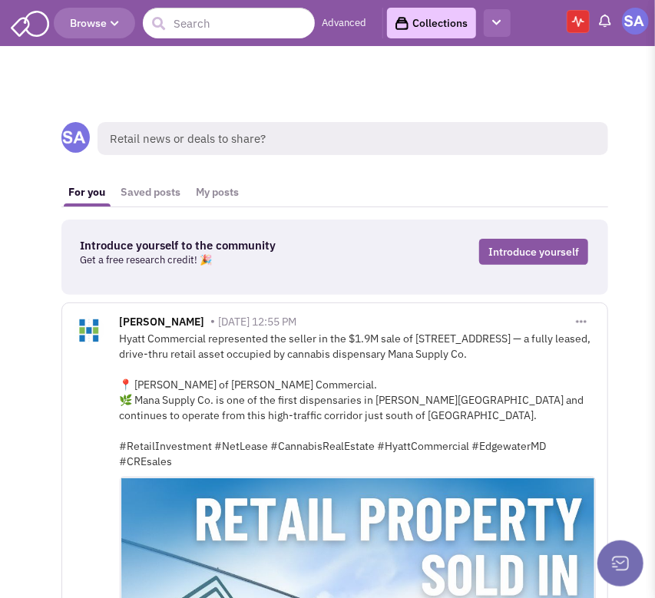
click at [499, 27] on icon "button" at bounding box center [497, 23] width 8 height 10
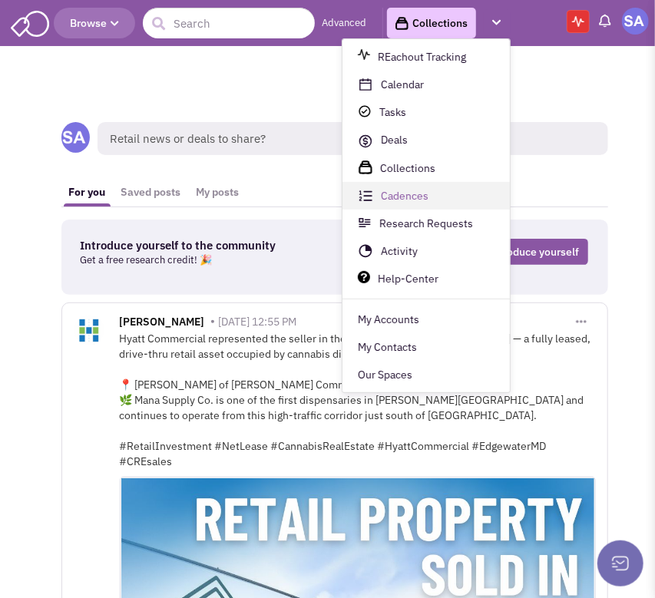
click at [425, 196] on link "Cadences" at bounding box center [425, 197] width 167 height 28
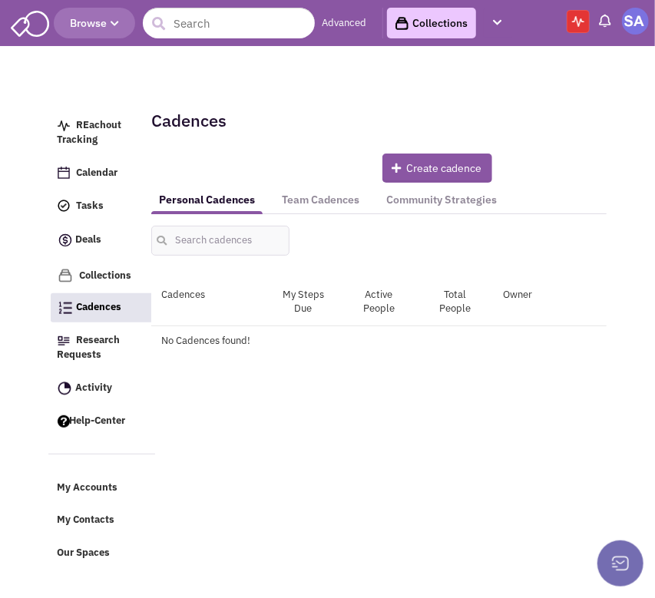
drag, startPoint x: 308, startPoint y: 203, endPoint x: 308, endPoint y: 194, distance: 8.4
click at [308, 202] on link "Team Cadences" at bounding box center [320, 200] width 93 height 28
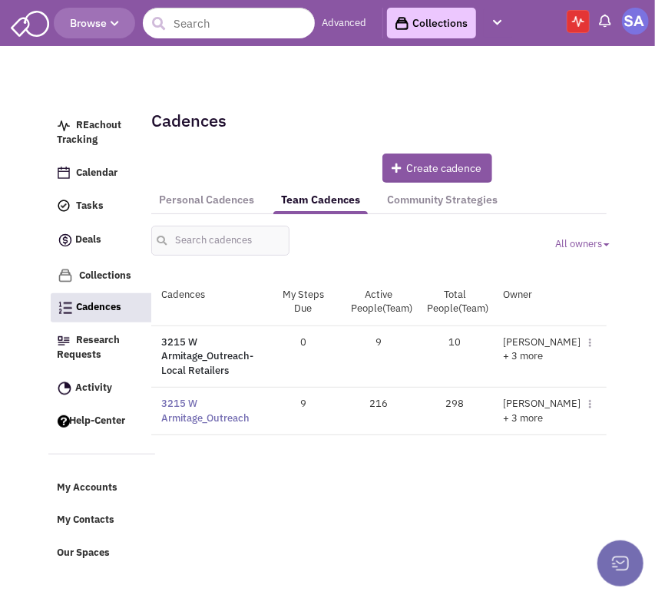
click at [181, 359] on link "3215 W Armitage_Outreach- Local Retailers" at bounding box center [207, 356] width 92 height 41
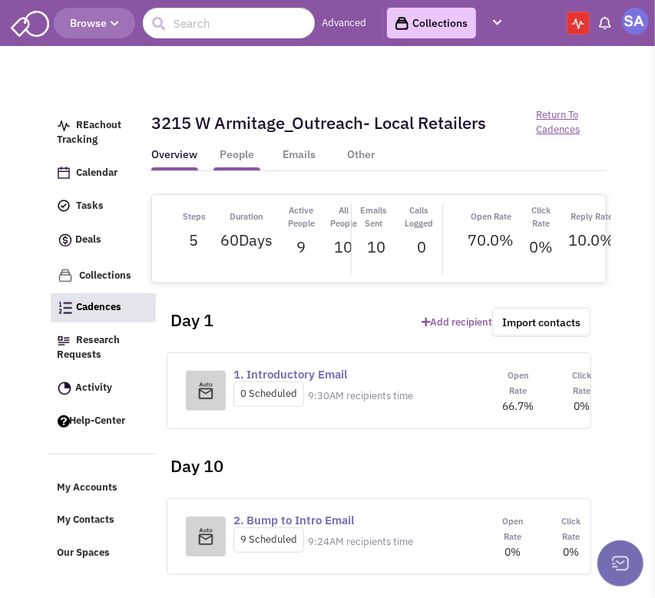
click at [236, 153] on link "People" at bounding box center [236, 158] width 47 height 23
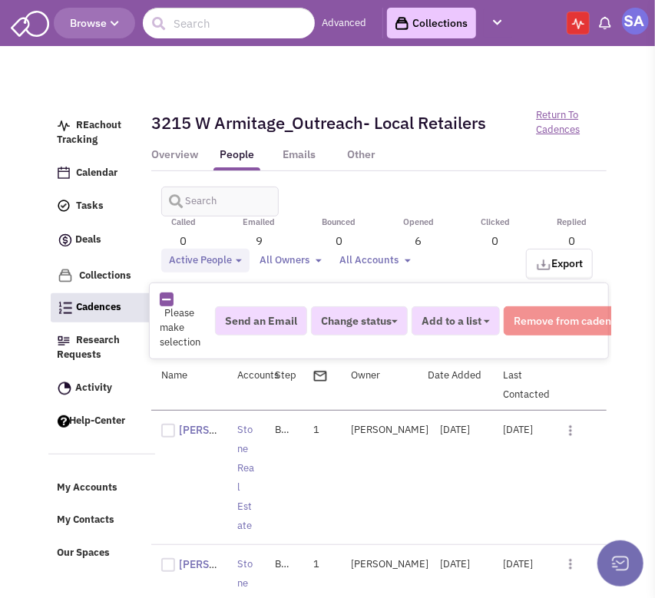
click at [187, 202] on div "Active People Toggle Dropdown Active People (9) Completed People (0) Removed Pe…" at bounding box center [379, 234] width 456 height 78
click at [201, 200] on div "Active People Toggle Dropdown Active People (9) Completed People (0) Removed Pe…" at bounding box center [379, 234] width 456 height 78
click at [190, 195] on div "Active People Toggle Dropdown Active People (9) Completed People (0) Removed Pe…" at bounding box center [379, 234] width 456 height 78
click at [175, 199] on span at bounding box center [170, 196] width 18 height 18
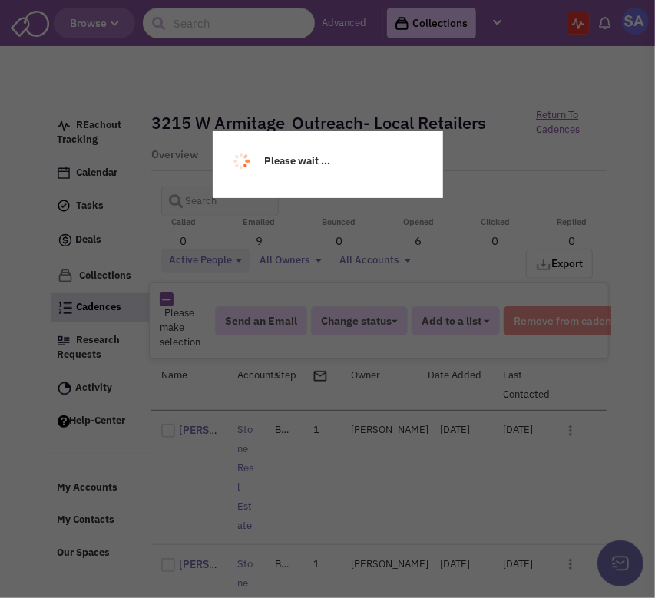
click at [194, 198] on div "Please wait ..." at bounding box center [327, 299] width 655 height 598
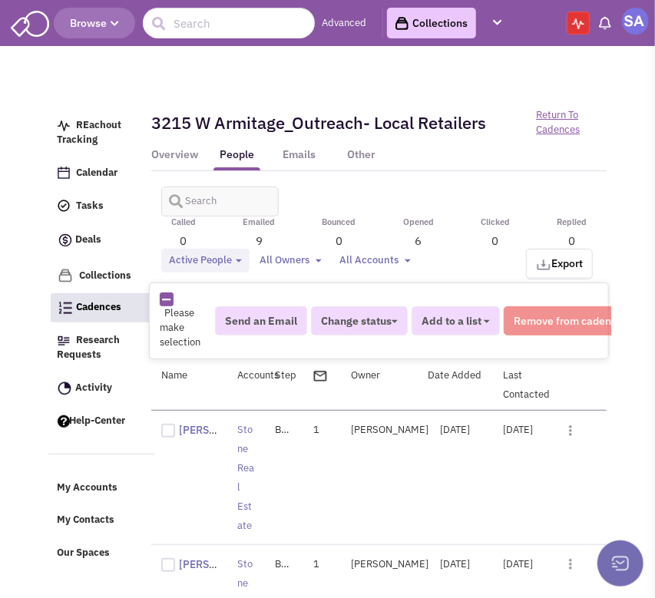
click at [174, 200] on span at bounding box center [170, 196] width 18 height 18
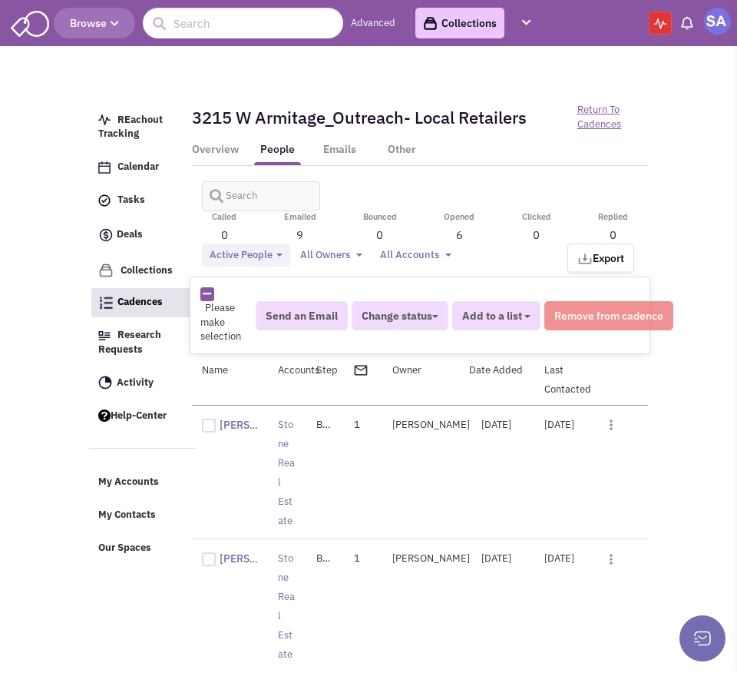
click at [246, 236] on div "Active People Toggle Dropdown Active People (9) Completed People (0) Removed Pe…" at bounding box center [420, 229] width 456 height 78
click at [232, 191] on div "Active People Toggle Dropdown Active People (9) Completed People (0) Removed Pe…" at bounding box center [420, 229] width 456 height 78
click at [227, 192] on div "Active People Toggle Dropdown Active People (9) Completed People (0) Removed Pe…" at bounding box center [420, 229] width 456 height 78
click at [225, 186] on input "text" at bounding box center [260, 196] width 117 height 30
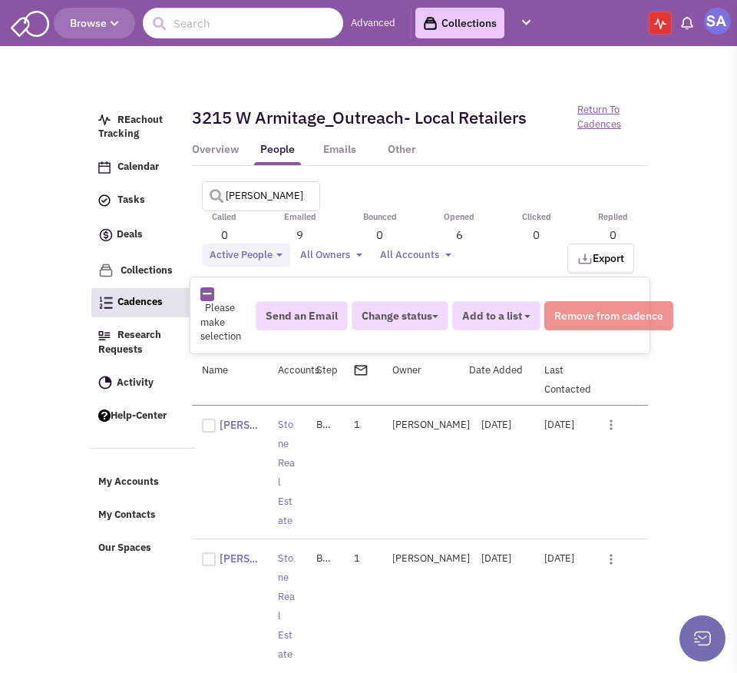
type input "[PERSON_NAME]"
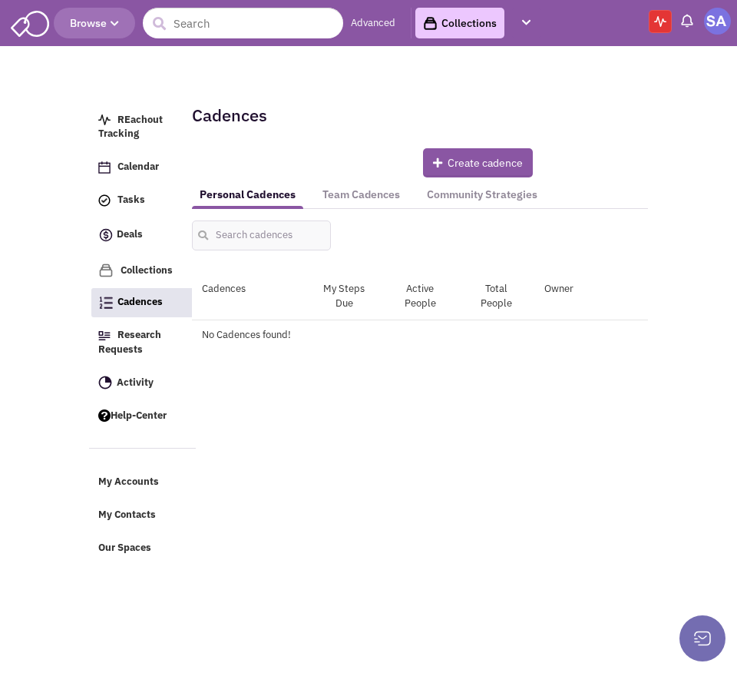
click at [333, 209] on div "All owners Toggle Dropdown Owner Ari Topper Chuck Whitlock Dan Molnar Deena Zim…" at bounding box center [420, 229] width 476 height 41
click at [332, 200] on link "Team Cadences" at bounding box center [361, 194] width 93 height 28
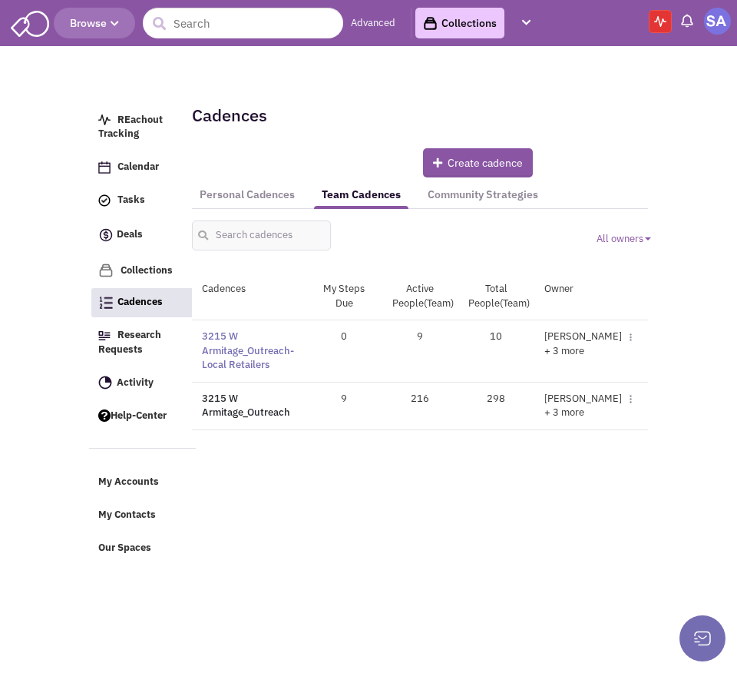
click at [236, 409] on link "3215 W Armitage_Outreach" at bounding box center [246, 406] width 88 height 28
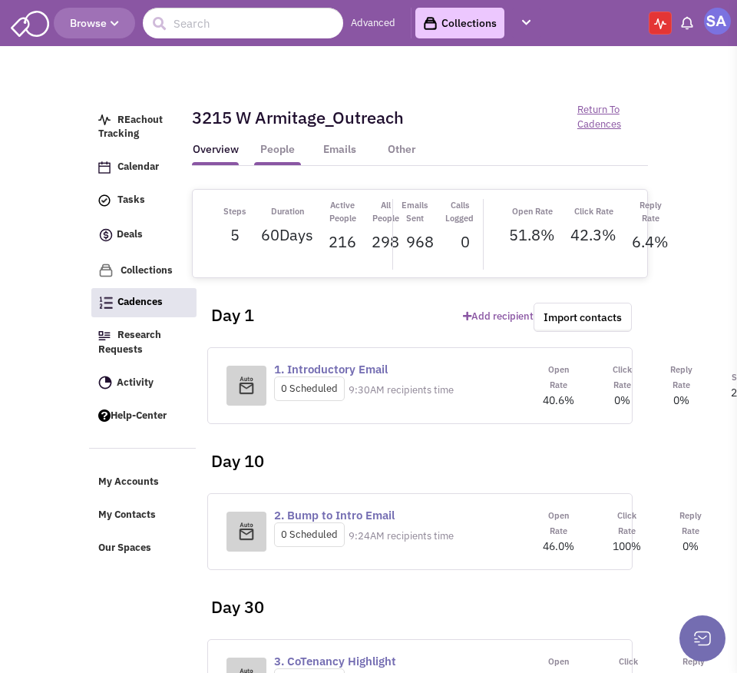
click at [282, 147] on link "People" at bounding box center [277, 153] width 47 height 23
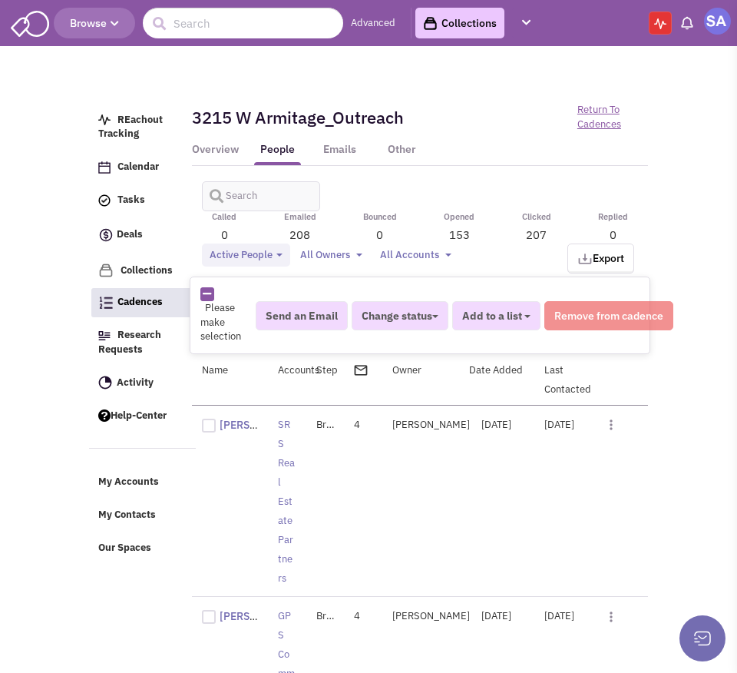
click at [249, 192] on div "Active People Toggle Dropdown Active People (216) Completed People (0) Removed …" at bounding box center [420, 229] width 456 height 78
click at [217, 190] on span at bounding box center [211, 190] width 18 height 18
click at [223, 192] on div "Active People Toggle Dropdown Active People (216) Completed People (0) Removed …" at bounding box center [420, 229] width 456 height 78
click at [214, 190] on span at bounding box center [211, 190] width 18 height 18
click at [242, 195] on div "Active People Toggle Dropdown Active People (216) Completed People (0) Removed …" at bounding box center [420, 229] width 456 height 78
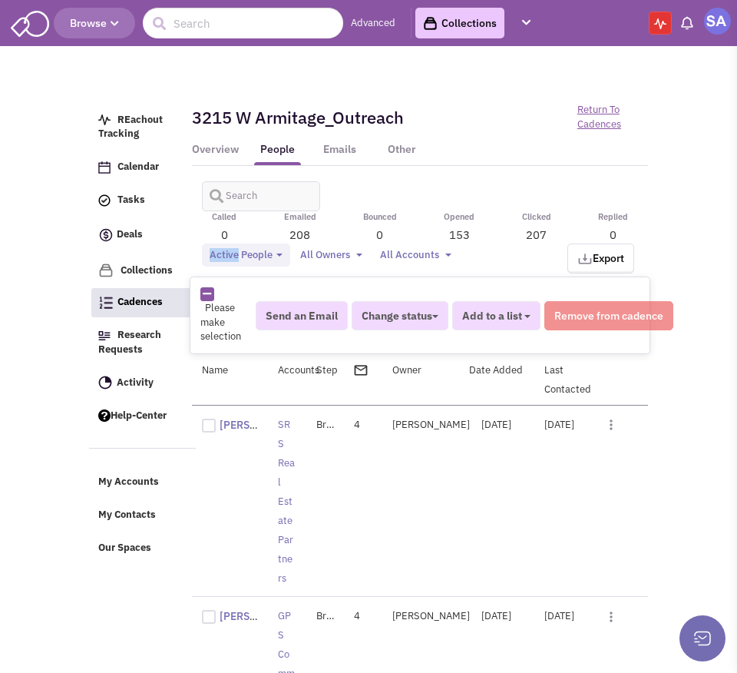
click at [242, 195] on div "Active People Toggle Dropdown Active People (216) Completed People (0) Removed …" at bounding box center [420, 229] width 456 height 78
click at [242, 195] on div "REachout Tracking Calendar Tasks Completed Tasks Deals Add a pipeline Archived …" at bounding box center [368, 258] width 567 height 384
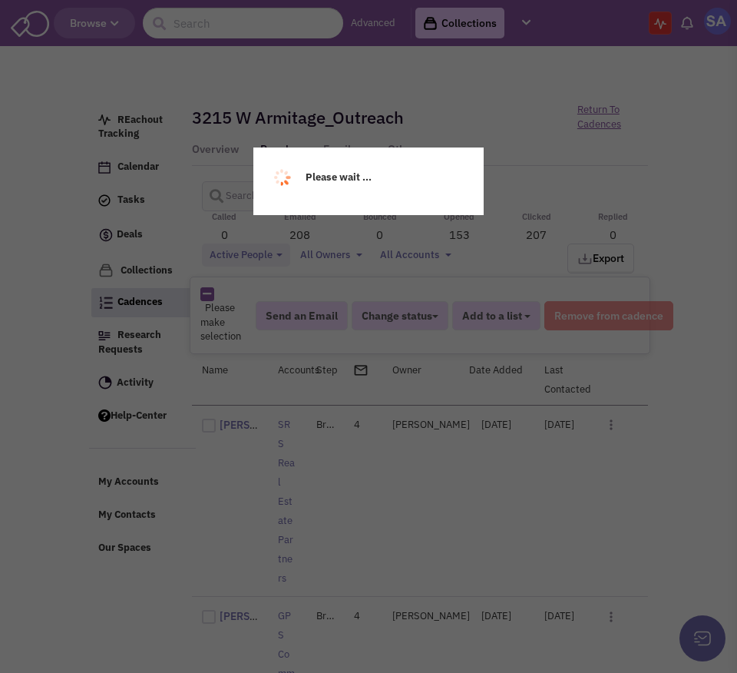
click at [227, 189] on div "Please wait ..." at bounding box center [368, 336] width 737 height 673
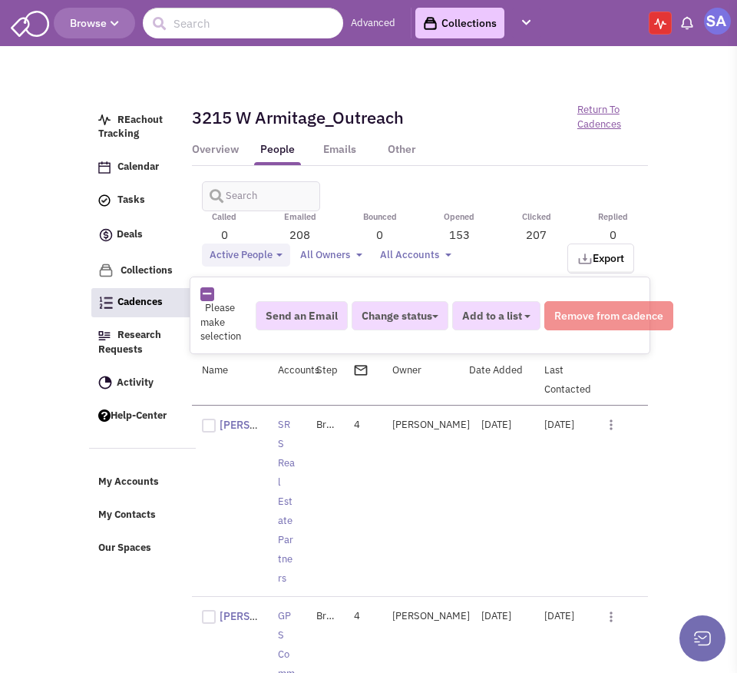
click at [208, 191] on span at bounding box center [211, 190] width 18 height 18
click at [218, 189] on span at bounding box center [211, 190] width 18 height 18
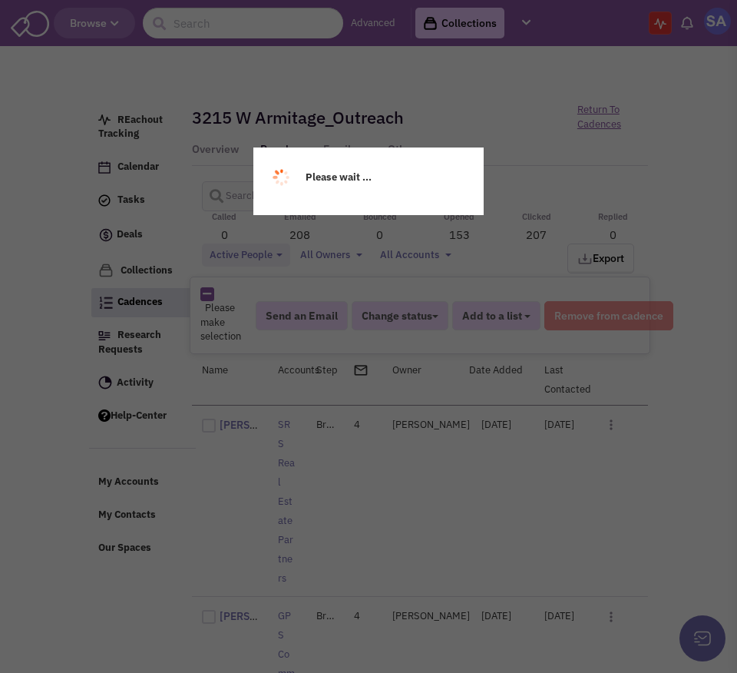
click at [218, 189] on div "Please wait ..." at bounding box center [368, 336] width 737 height 673
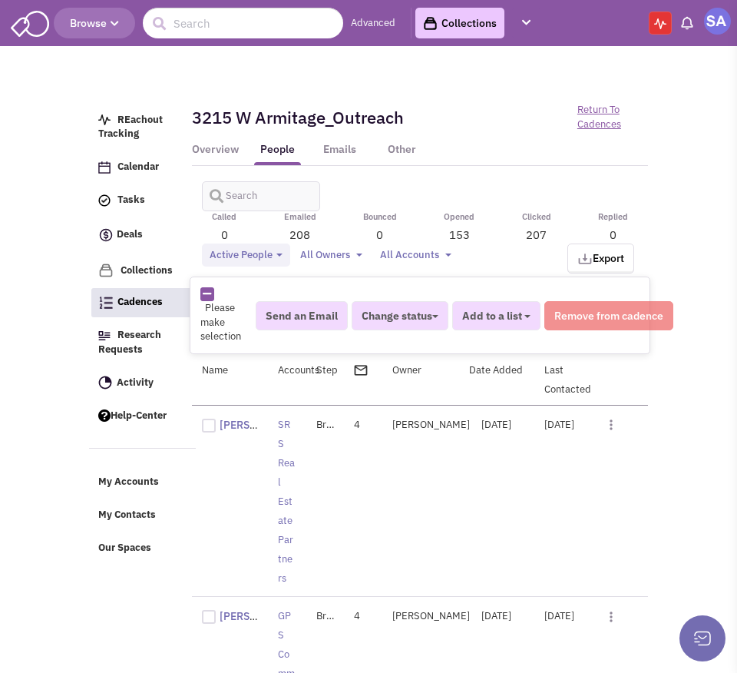
click at [245, 190] on div "Active People Toggle Dropdown Active People (216) Completed People (0) Removed …" at bounding box center [420, 229] width 456 height 78
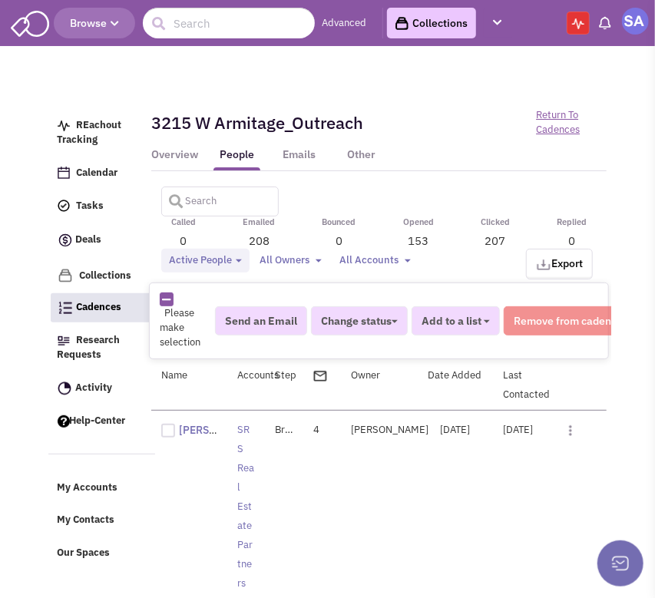
click at [218, 193] on input "text" at bounding box center [219, 202] width 117 height 30
type input "tom"
click at [208, 13] on input "text" at bounding box center [229, 23] width 172 height 31
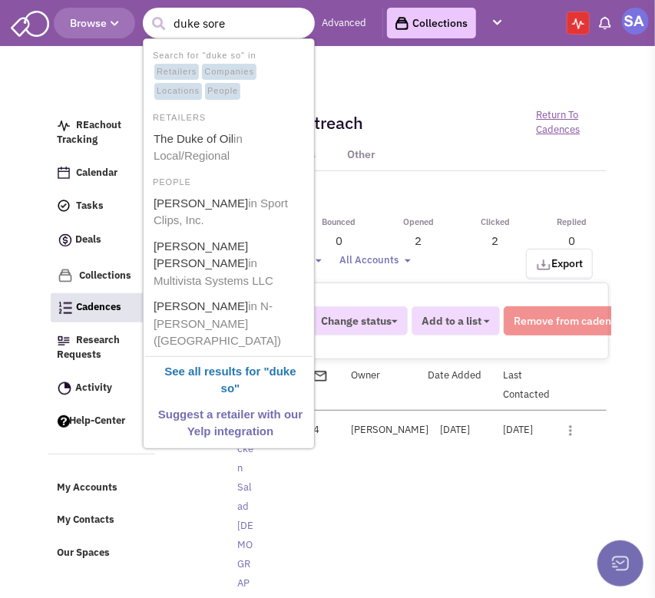
type input "duke soren"
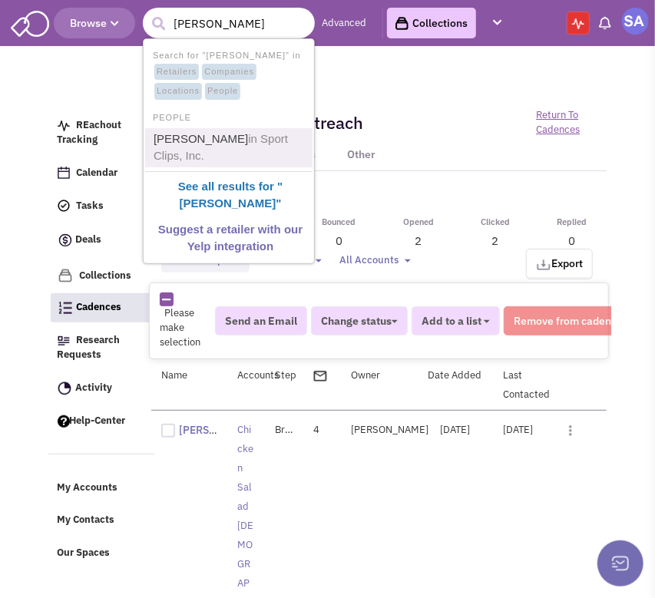
click at [213, 163] on link "Duke Sorensen in Sport Clips, Inc." at bounding box center [230, 148] width 163 height 38
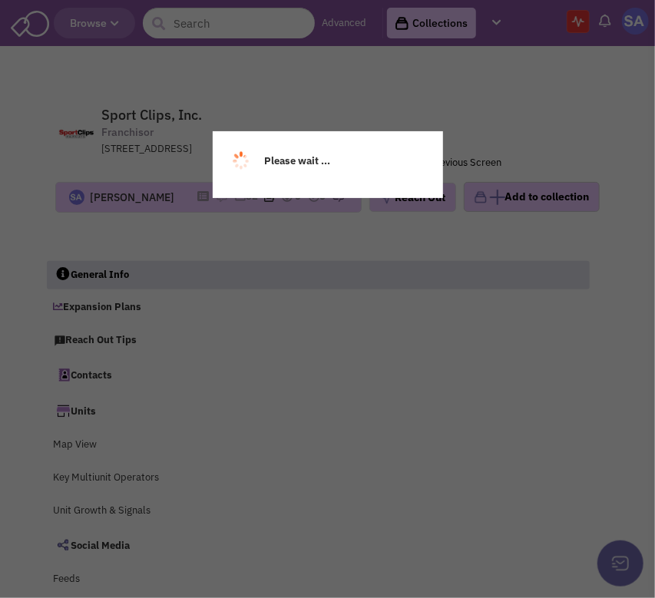
select select
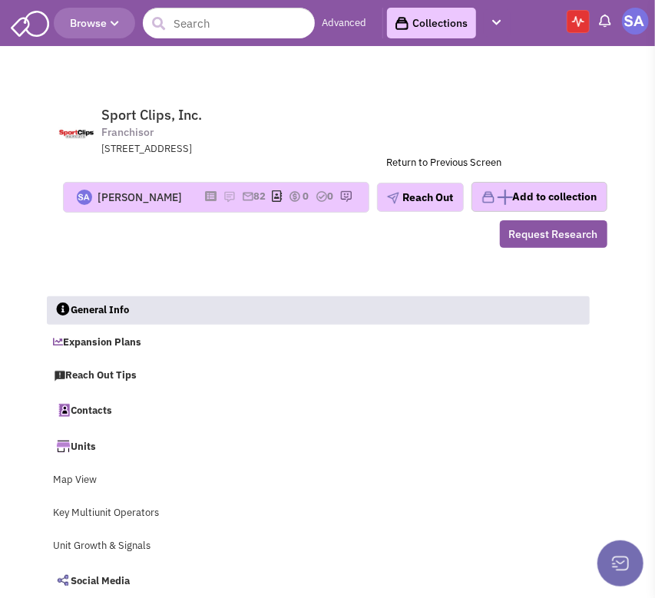
select select
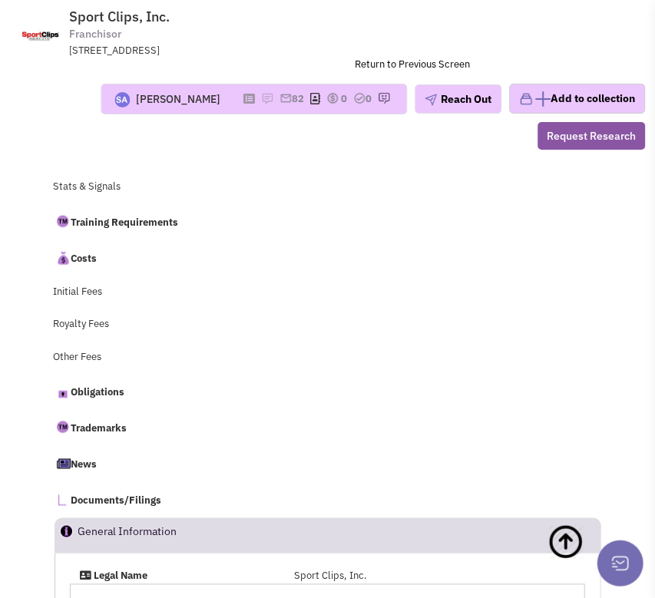
scroll to position [643, 0]
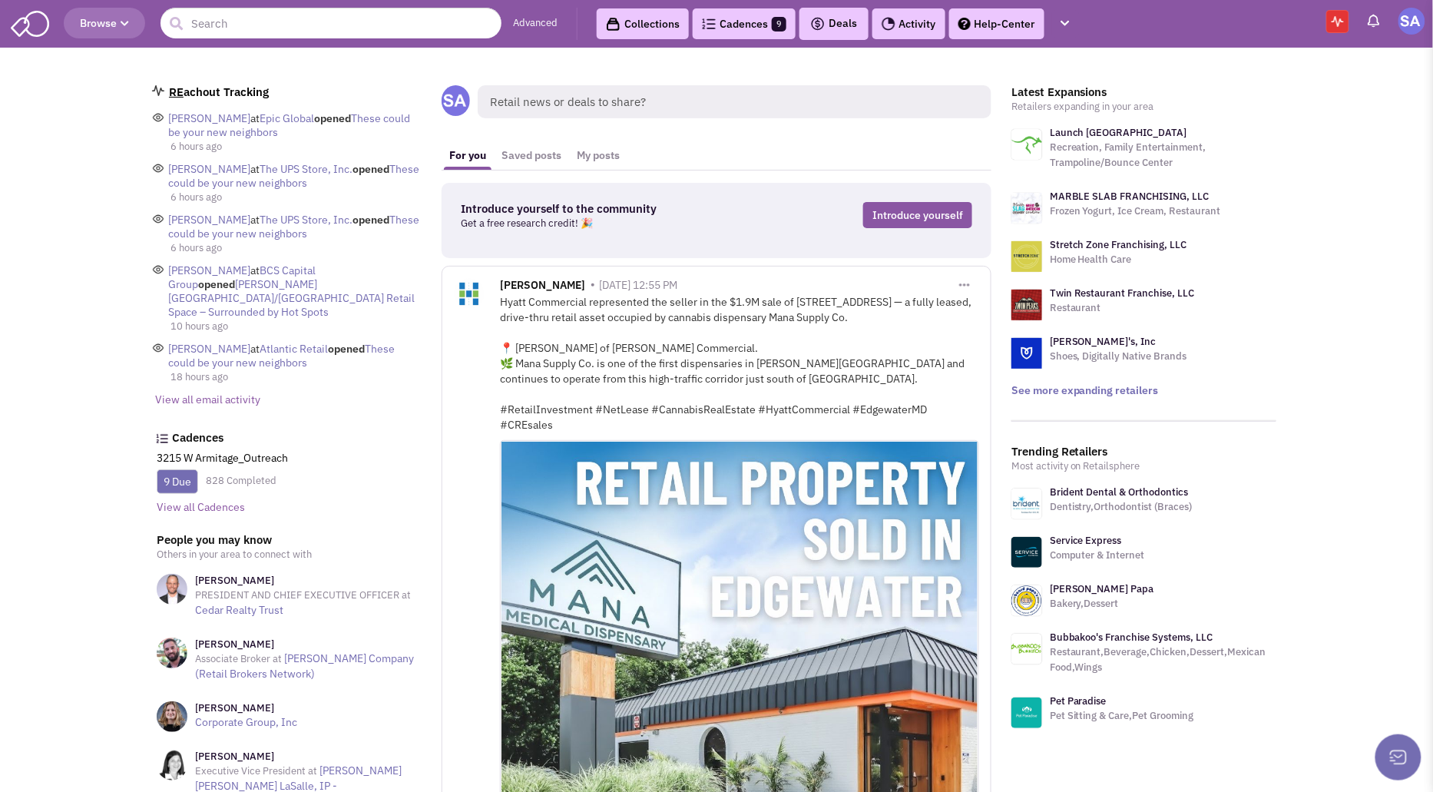
click at [654, 31] on link "Cadences 9" at bounding box center [744, 23] width 103 height 31
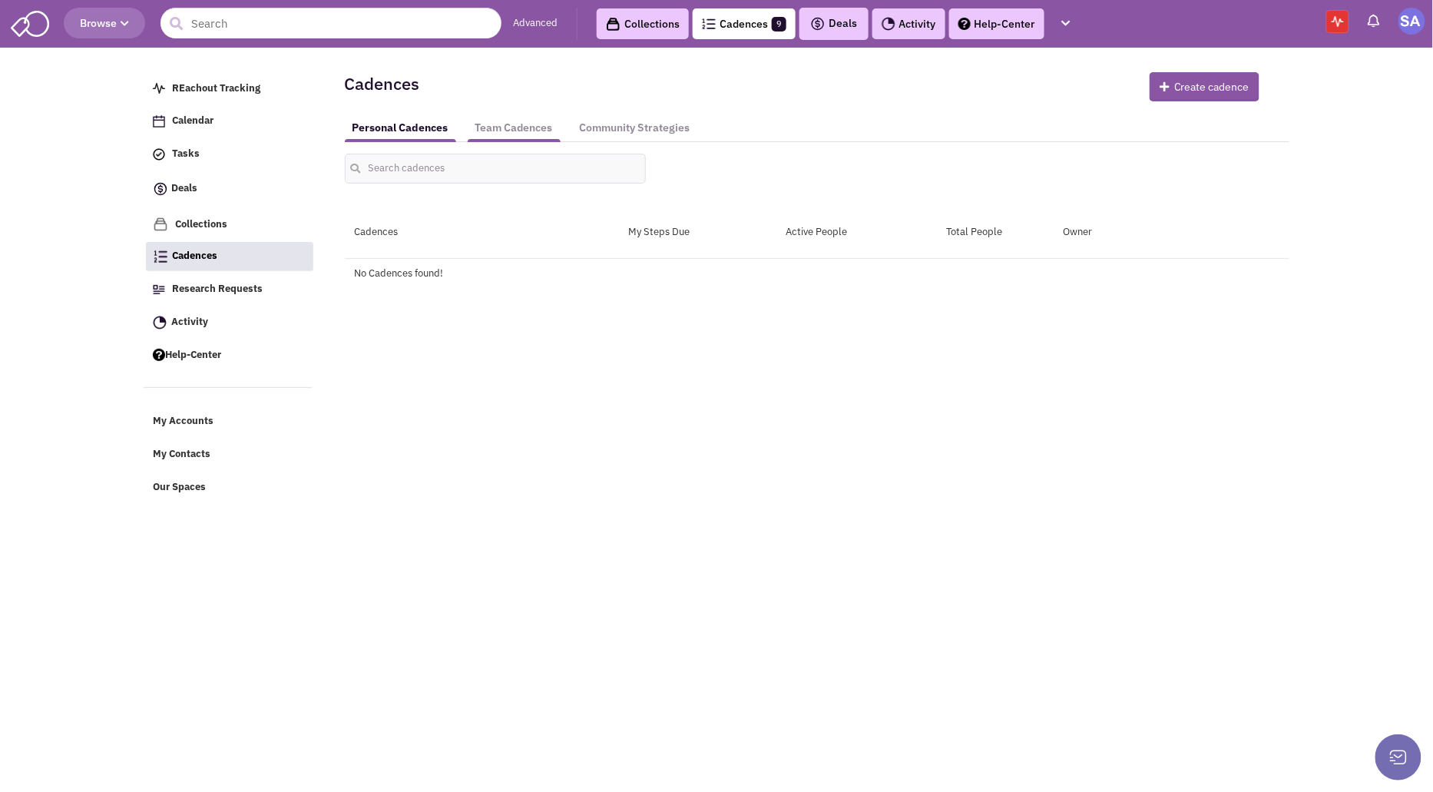
click at [500, 127] on link "Team Cadences" at bounding box center [514, 128] width 93 height 28
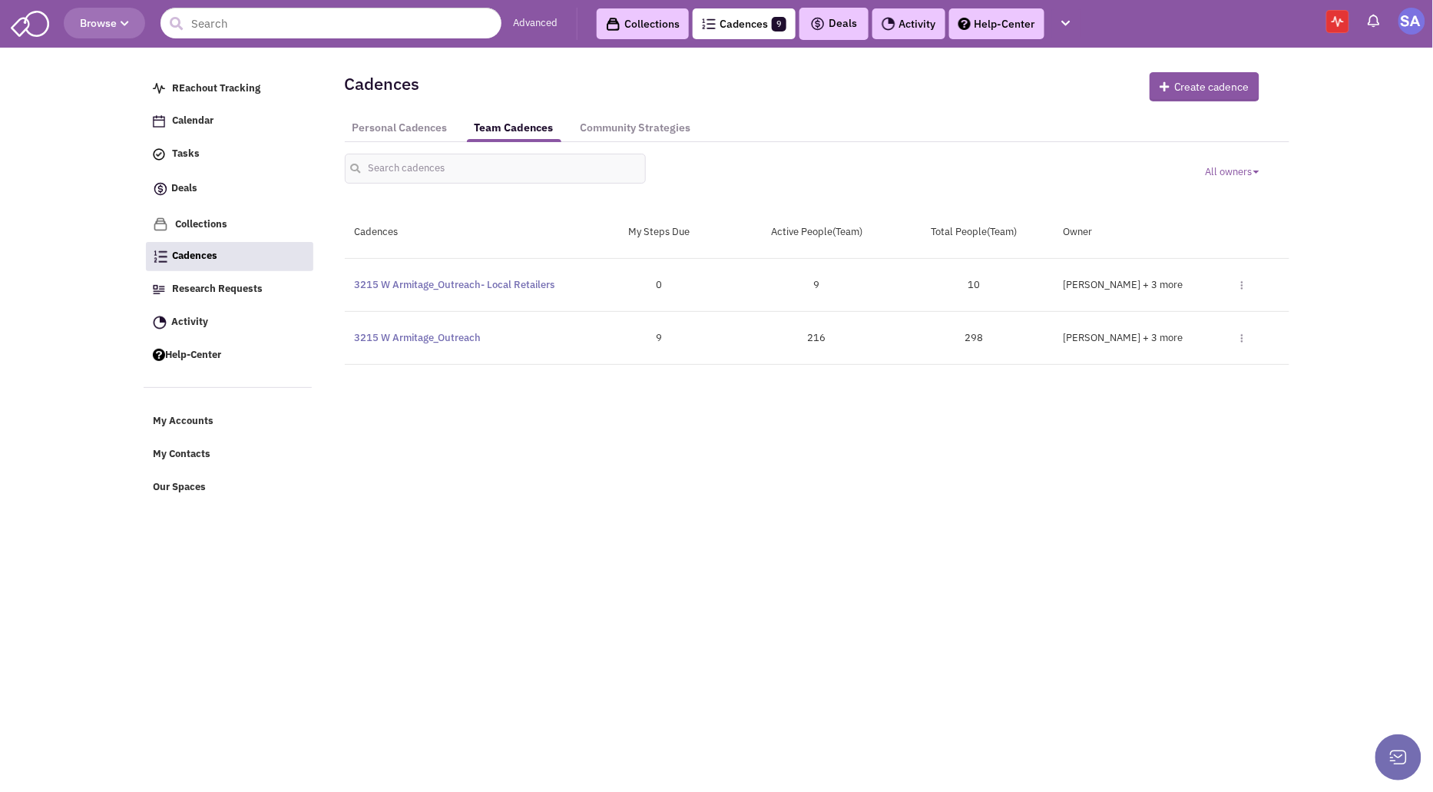
click at [640, 324] on div "3215 W Armitage_Outreach Paused 9 216 298 [PERSON_NAME] [PERSON_NAME], [PERSON_…" at bounding box center [817, 338] width 944 height 53
click at [901, 21] on link "Activity" at bounding box center [908, 23] width 73 height 31
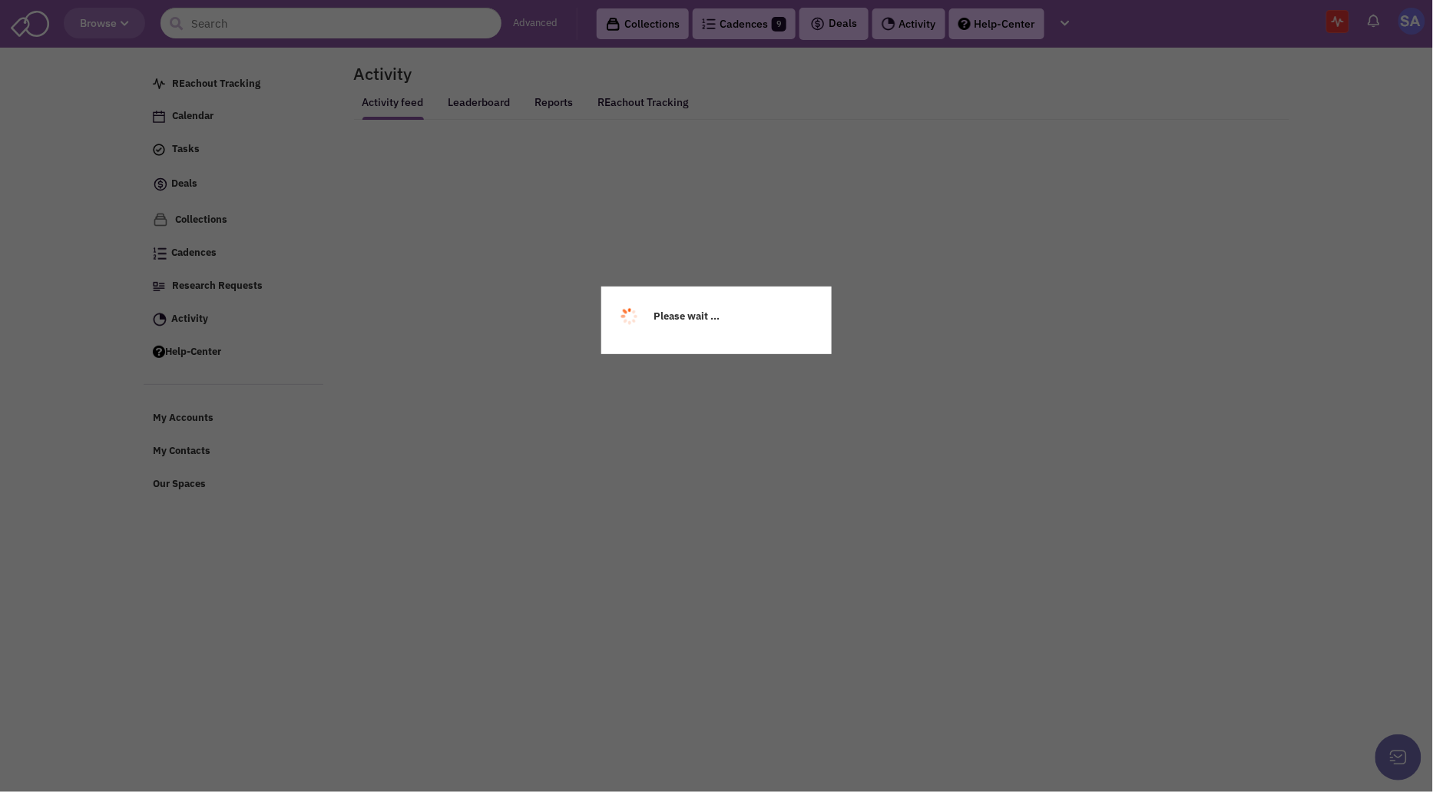
click at [901, 19] on div "Please wait ..." at bounding box center [716, 396] width 1433 height 792
select select
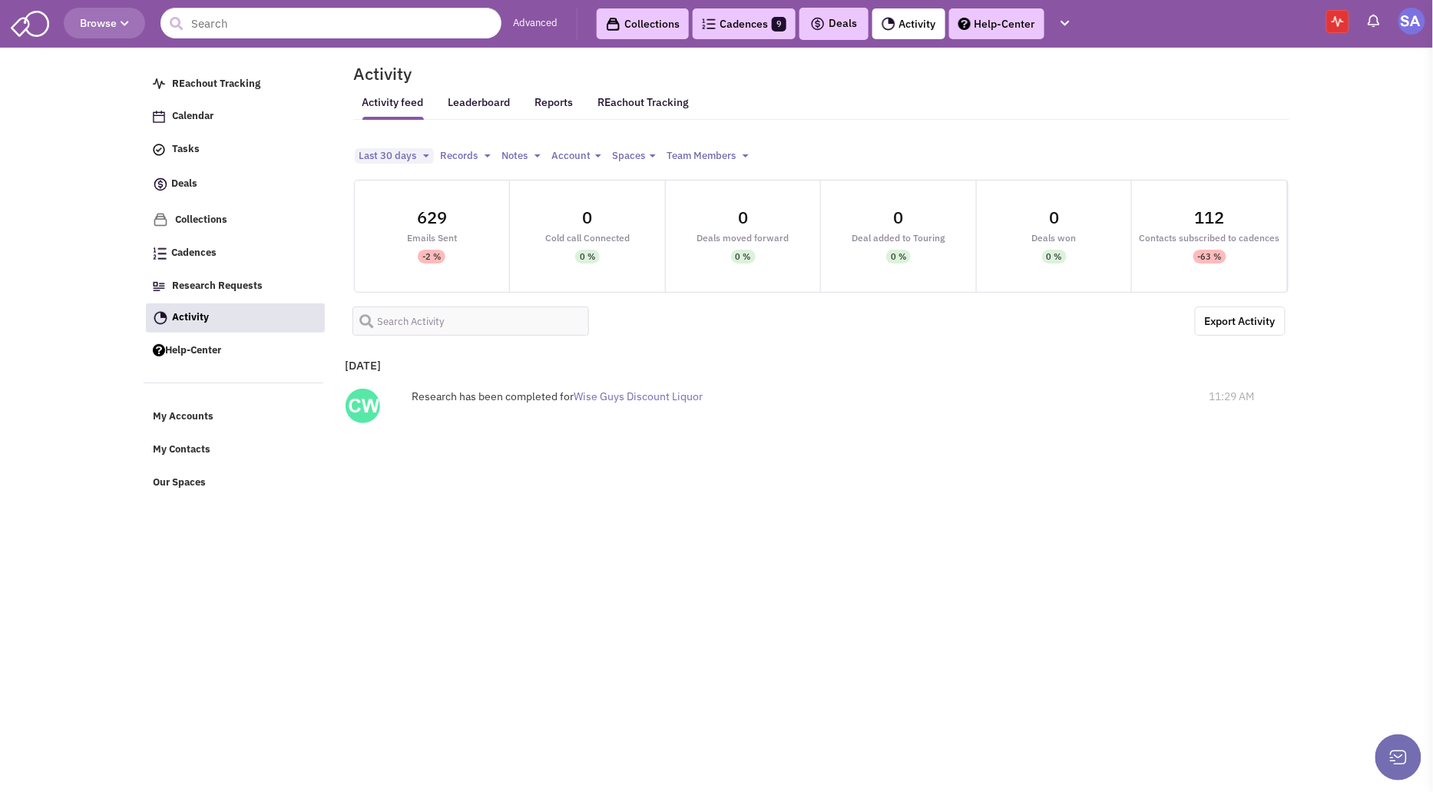
click at [514, 102] on ul "Activity feed Leaderboard Reports REachout Tracking" at bounding box center [822, 101] width 933 height 15
click at [562, 97] on link "Reports" at bounding box center [554, 107] width 38 height 24
select select
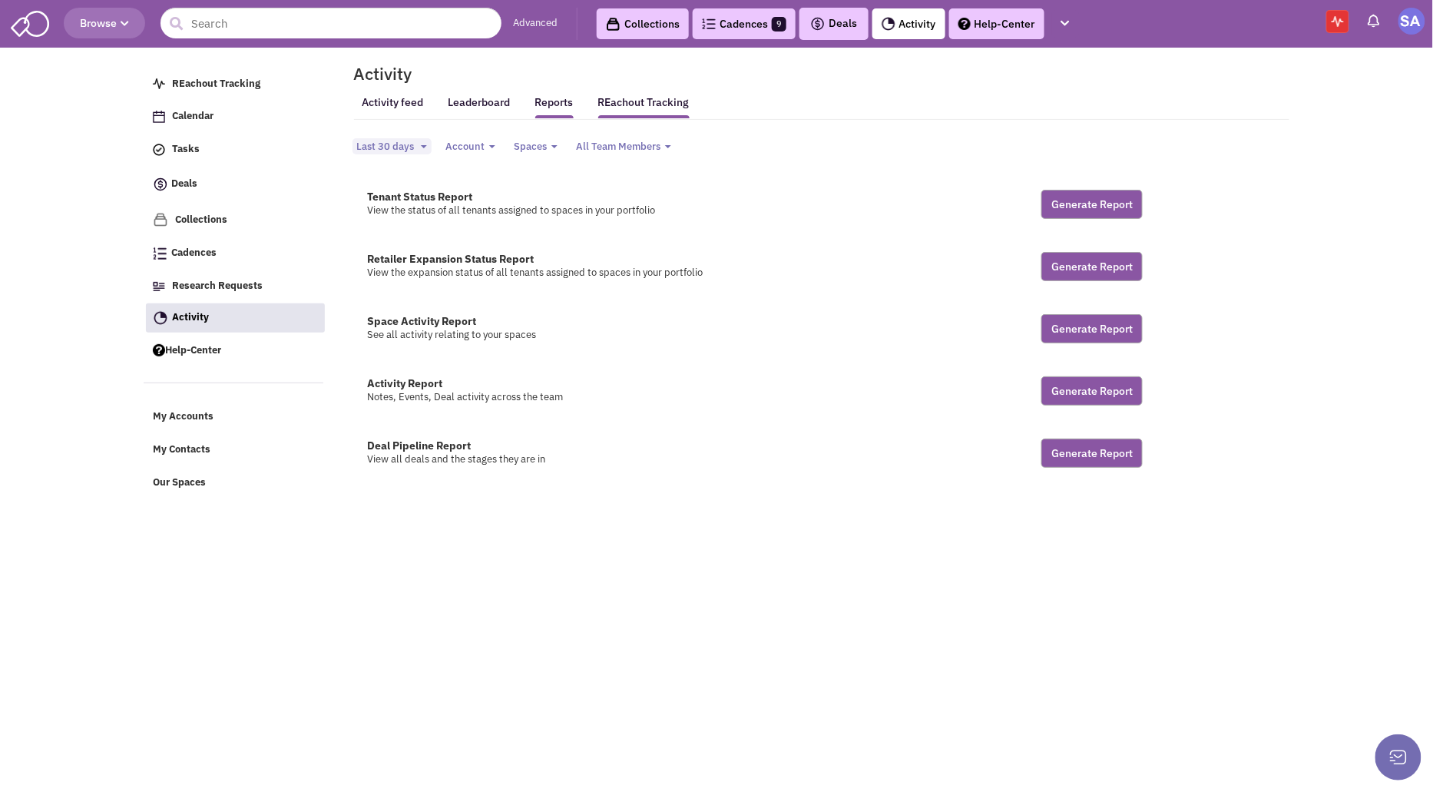
click at [620, 98] on link "REachout Tracking" at bounding box center [643, 102] width 91 height 32
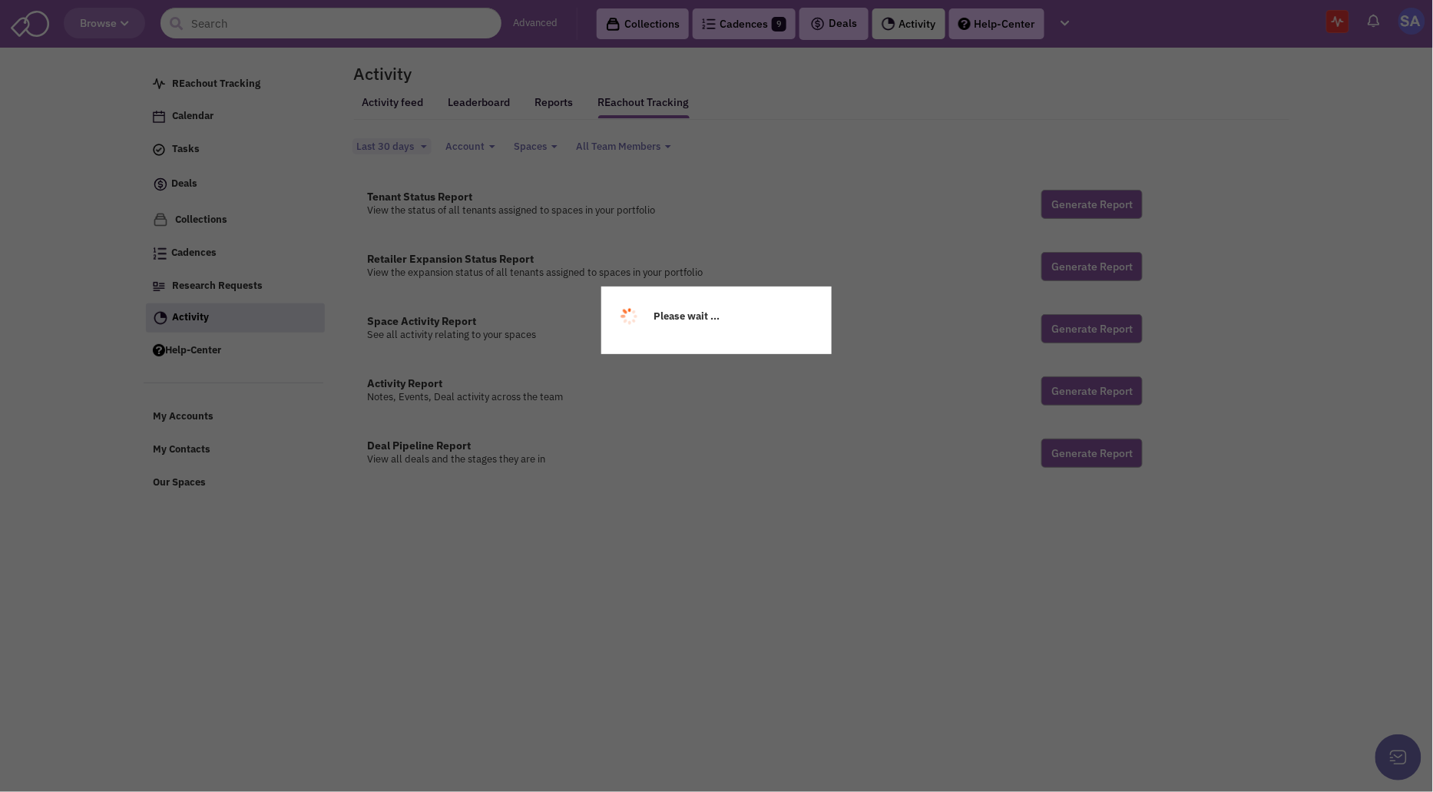
select select
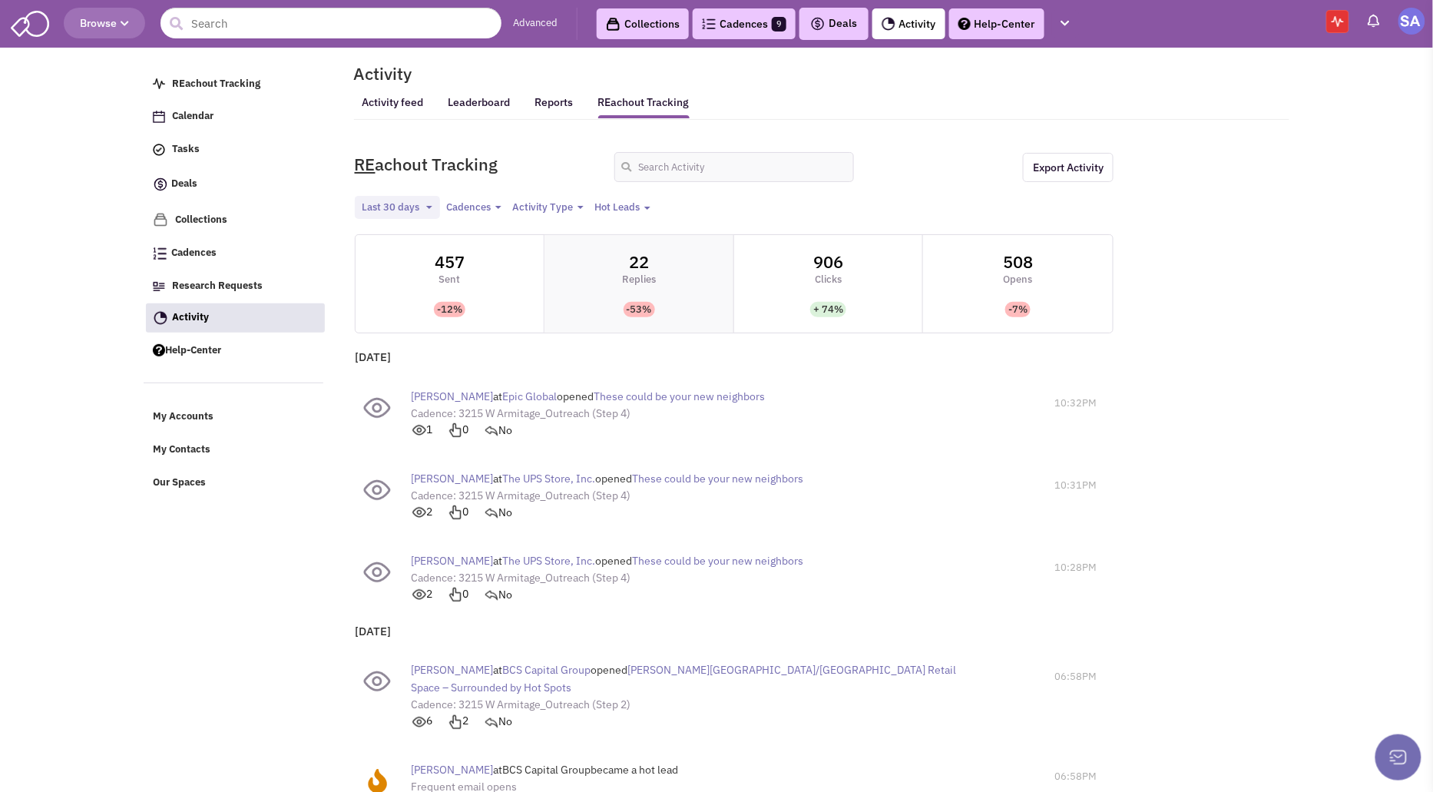
click at [668, 240] on input "checkbox" at bounding box center [638, 285] width 189 height 98
checkbox input "true"
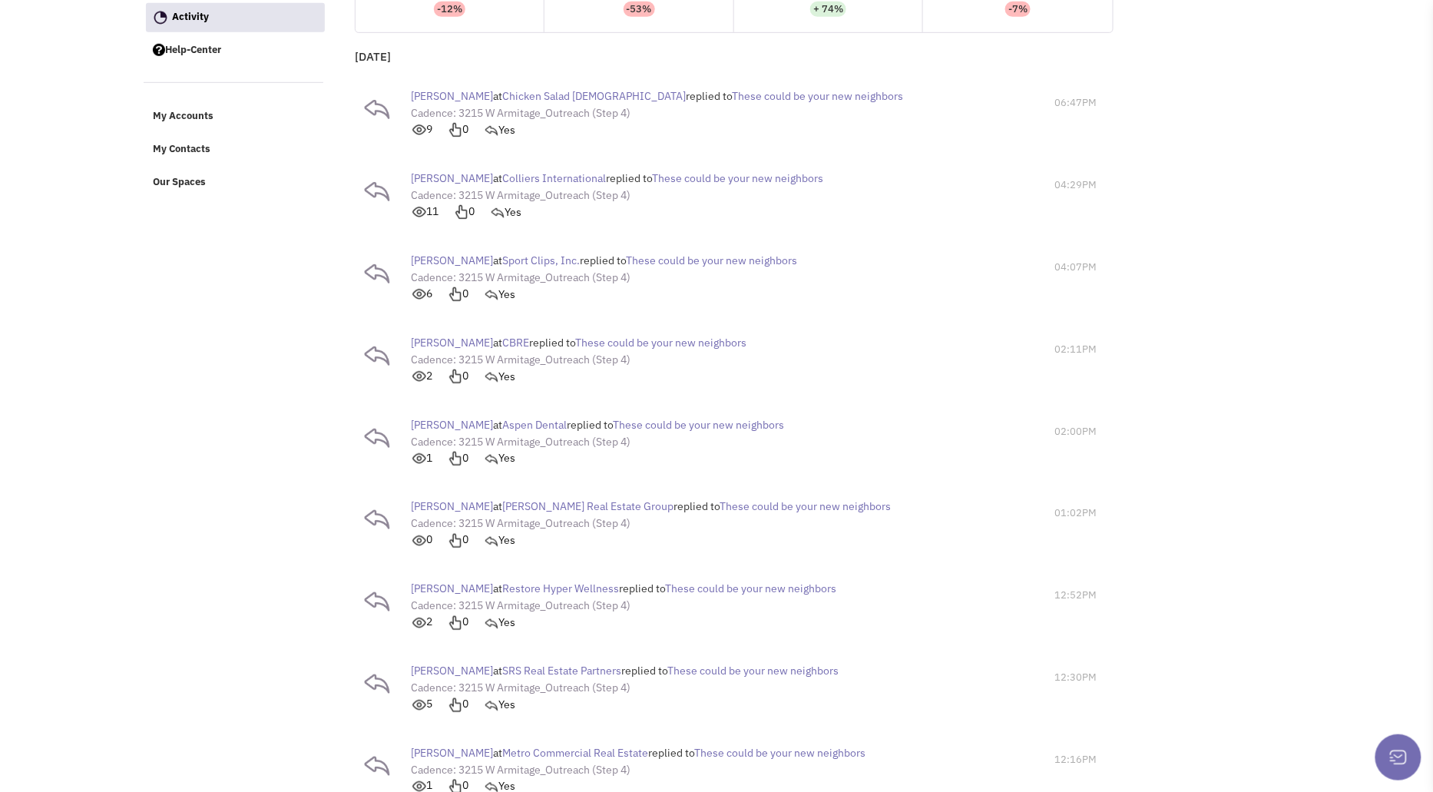
scroll to position [305, 0]
click at [678, 585] on span "These could be your new neighbors" at bounding box center [751, 584] width 171 height 14
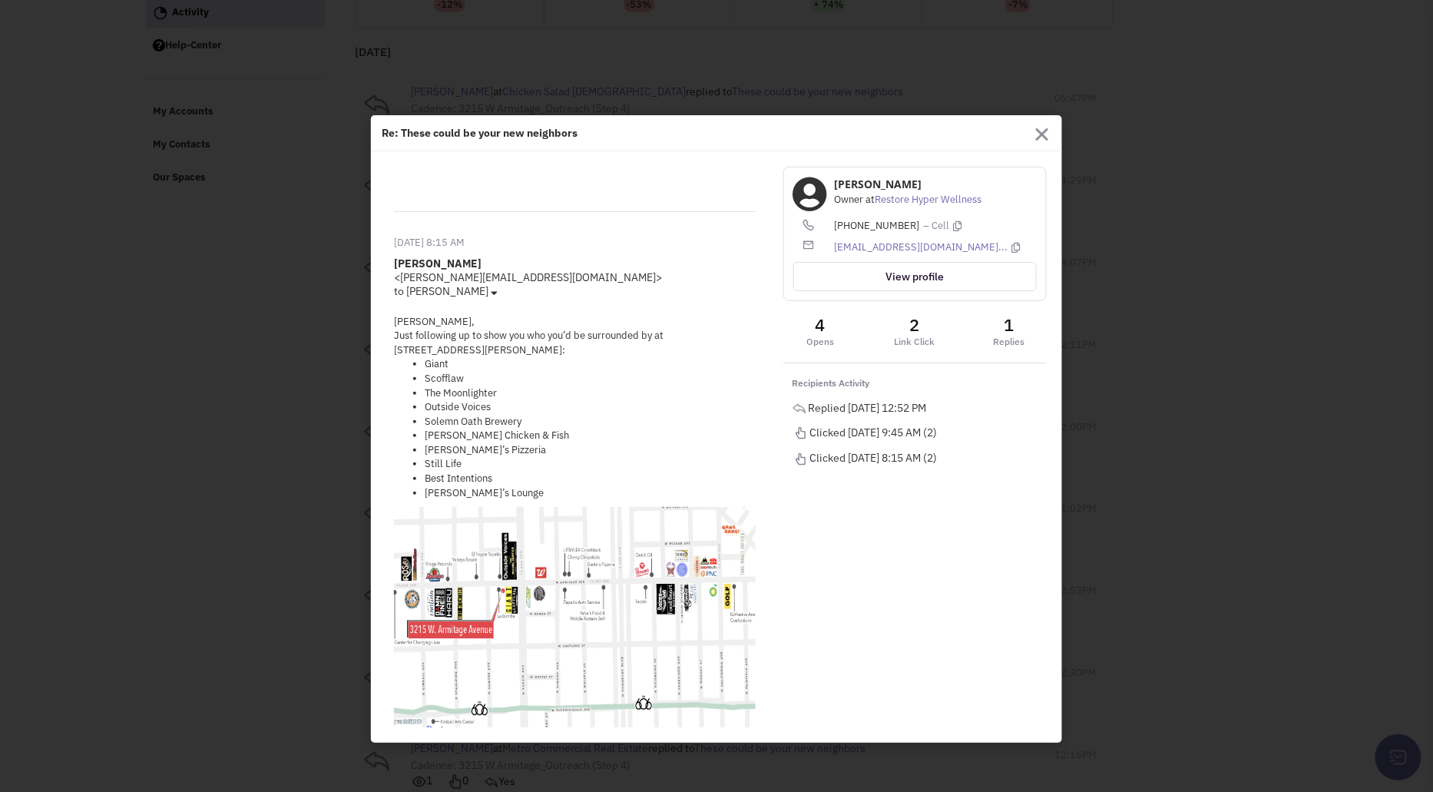
scroll to position [1249, 0]
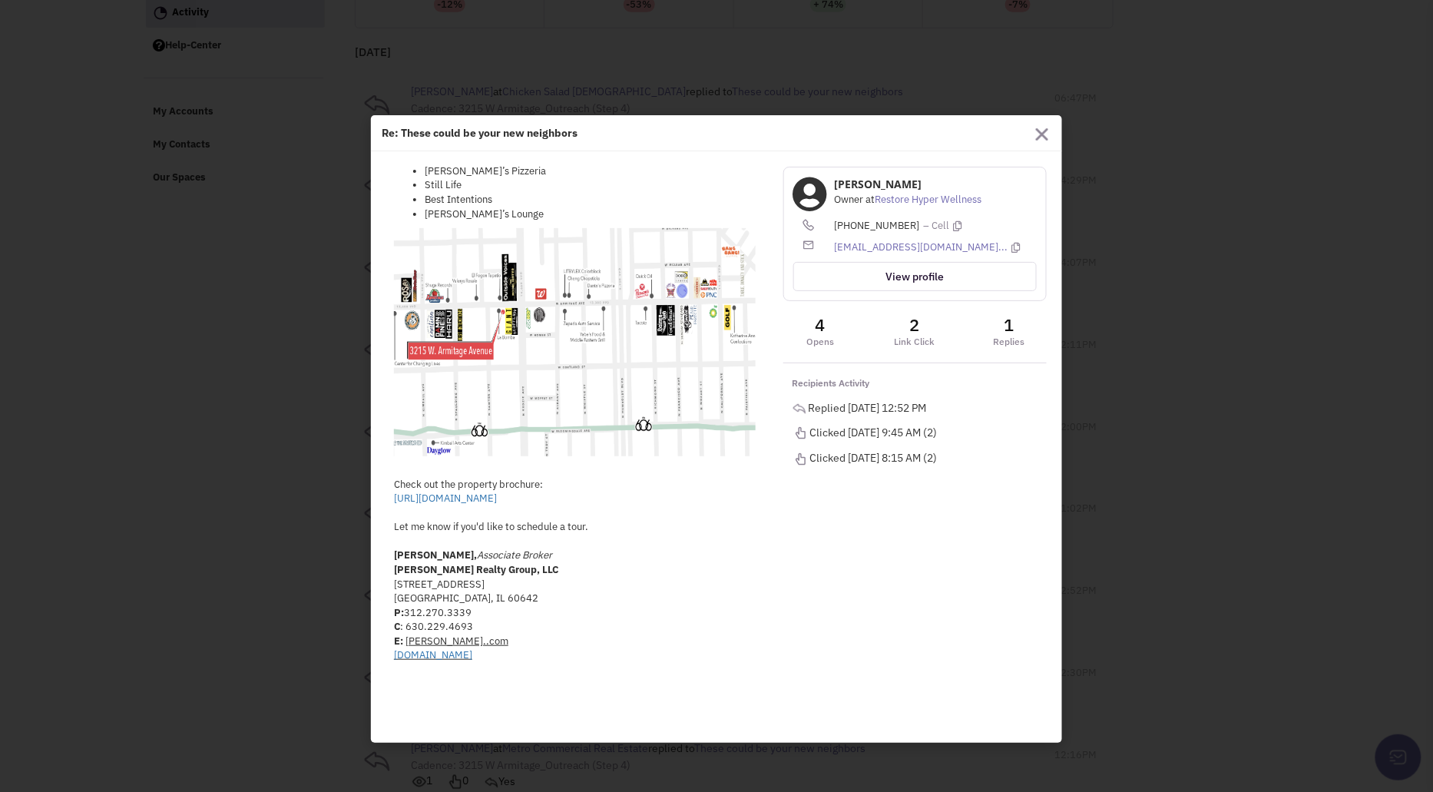
click at [1040, 127] on button "button" at bounding box center [1042, 134] width 12 height 14
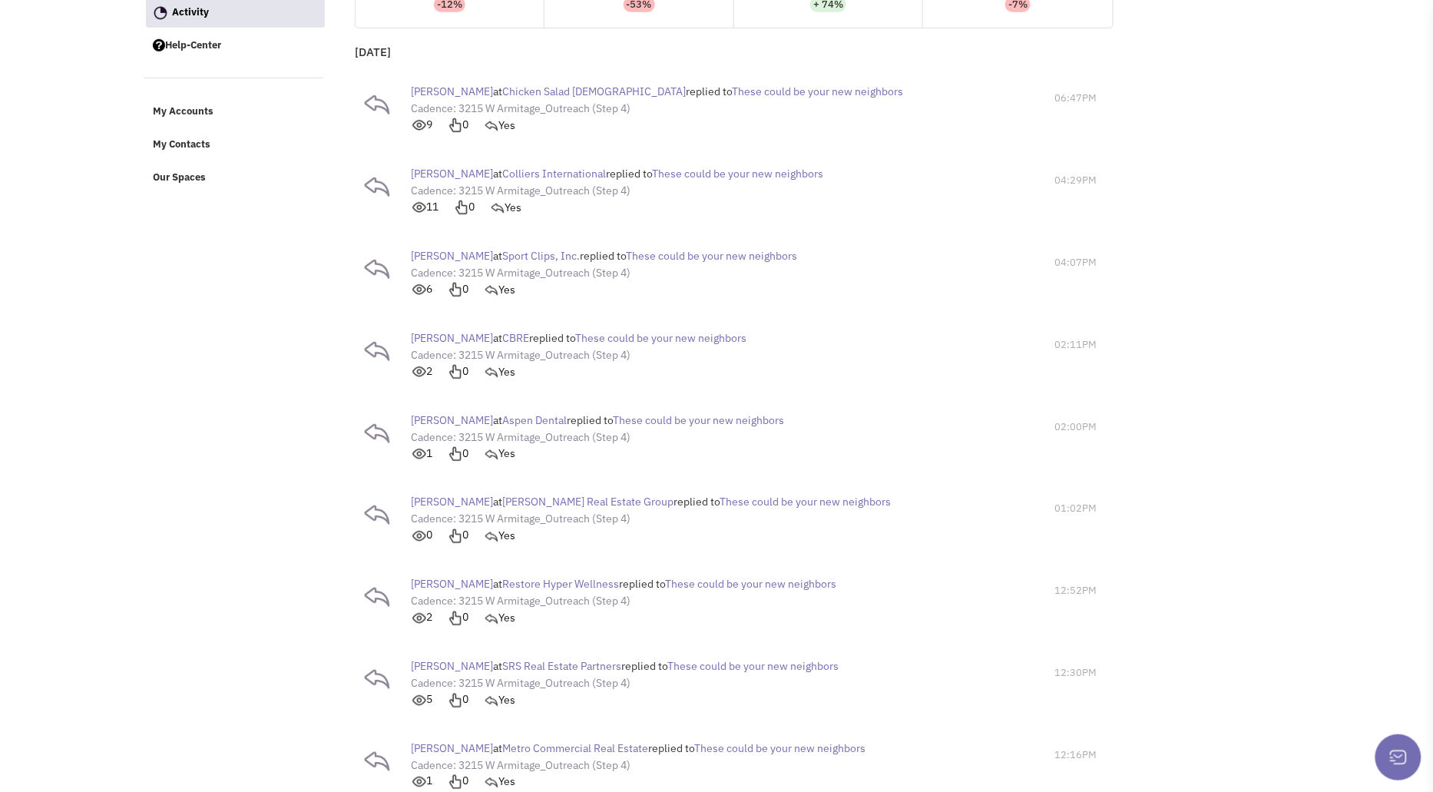
scroll to position [424, 0]
